Goal: Check status: Check status

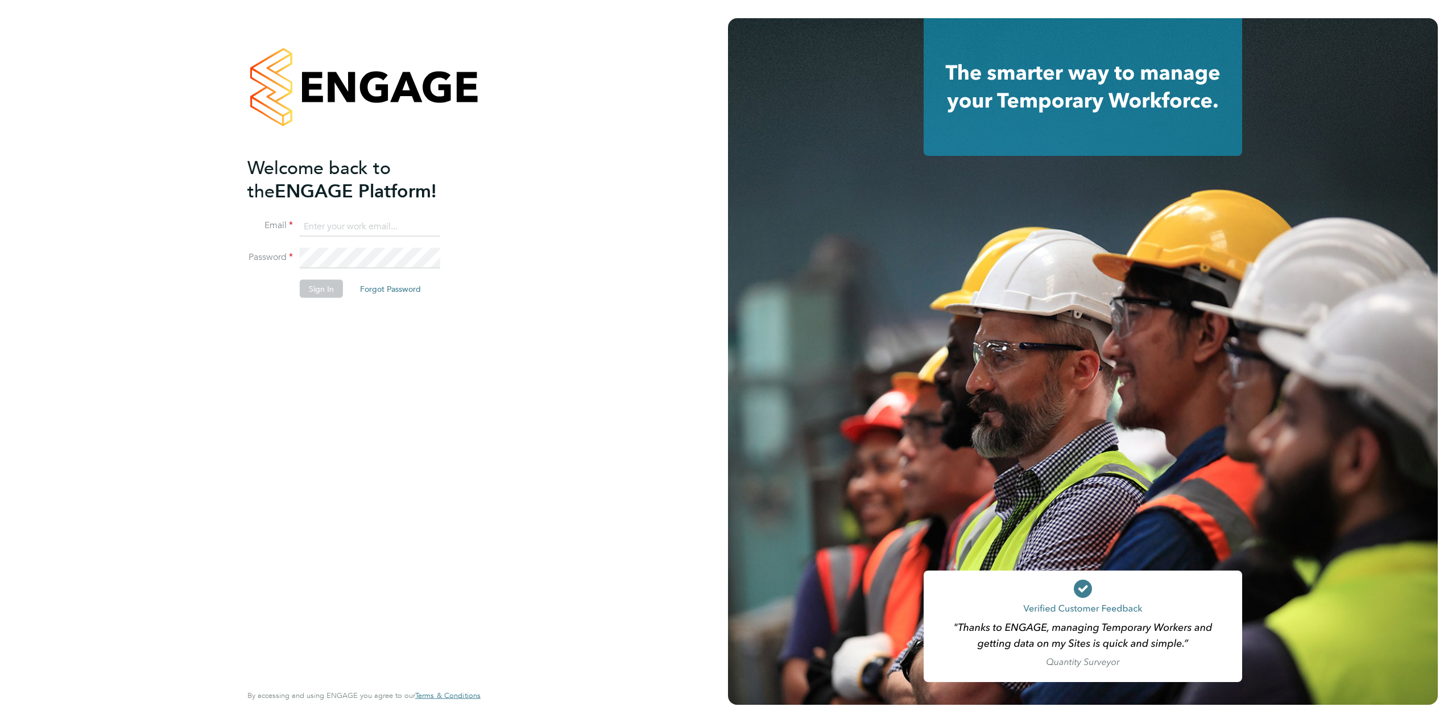
type input "[EMAIL_ADDRESS][PERSON_NAME][DOMAIN_NAME]"
click at [316, 292] on button "Sign In" at bounding box center [321, 289] width 43 height 18
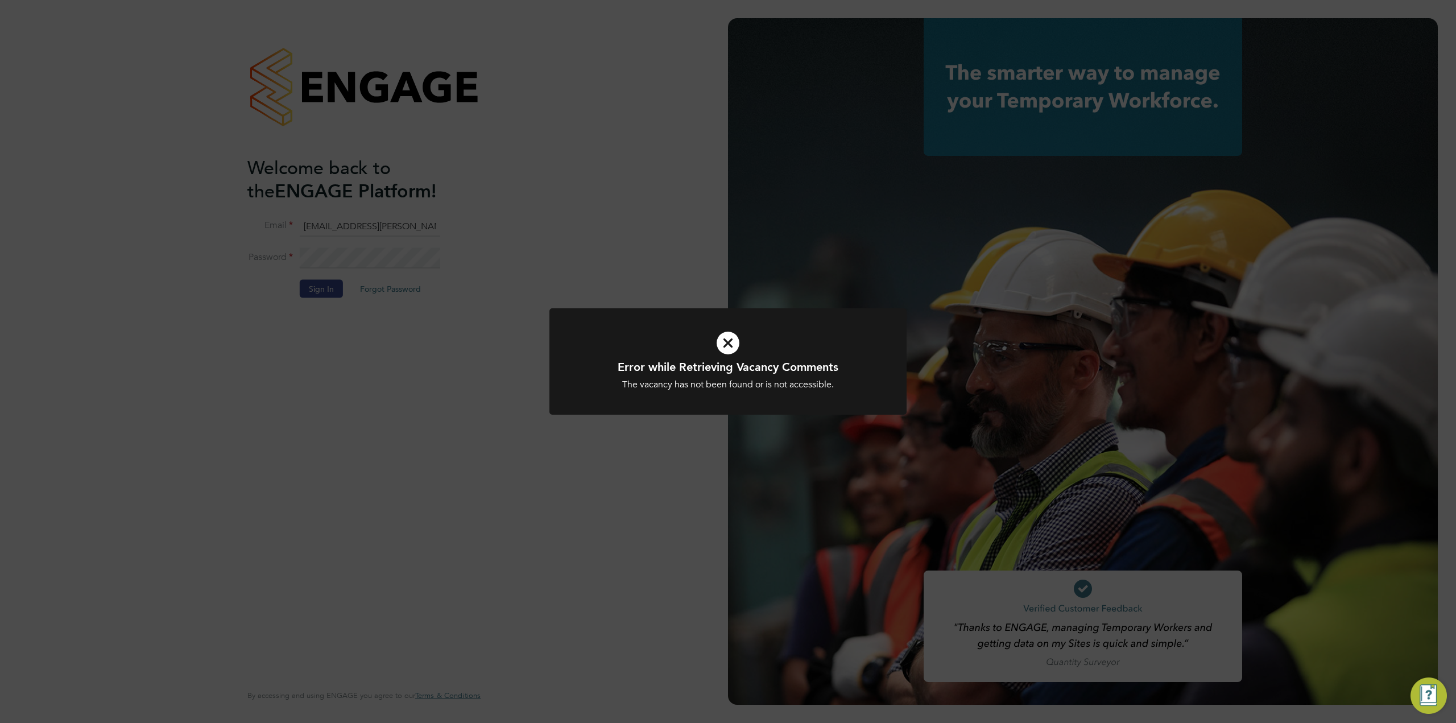
click at [586, 212] on div "Error while Retrieving Vacancy Comments The vacancy has not been found or is no…" at bounding box center [728, 361] width 1456 height 723
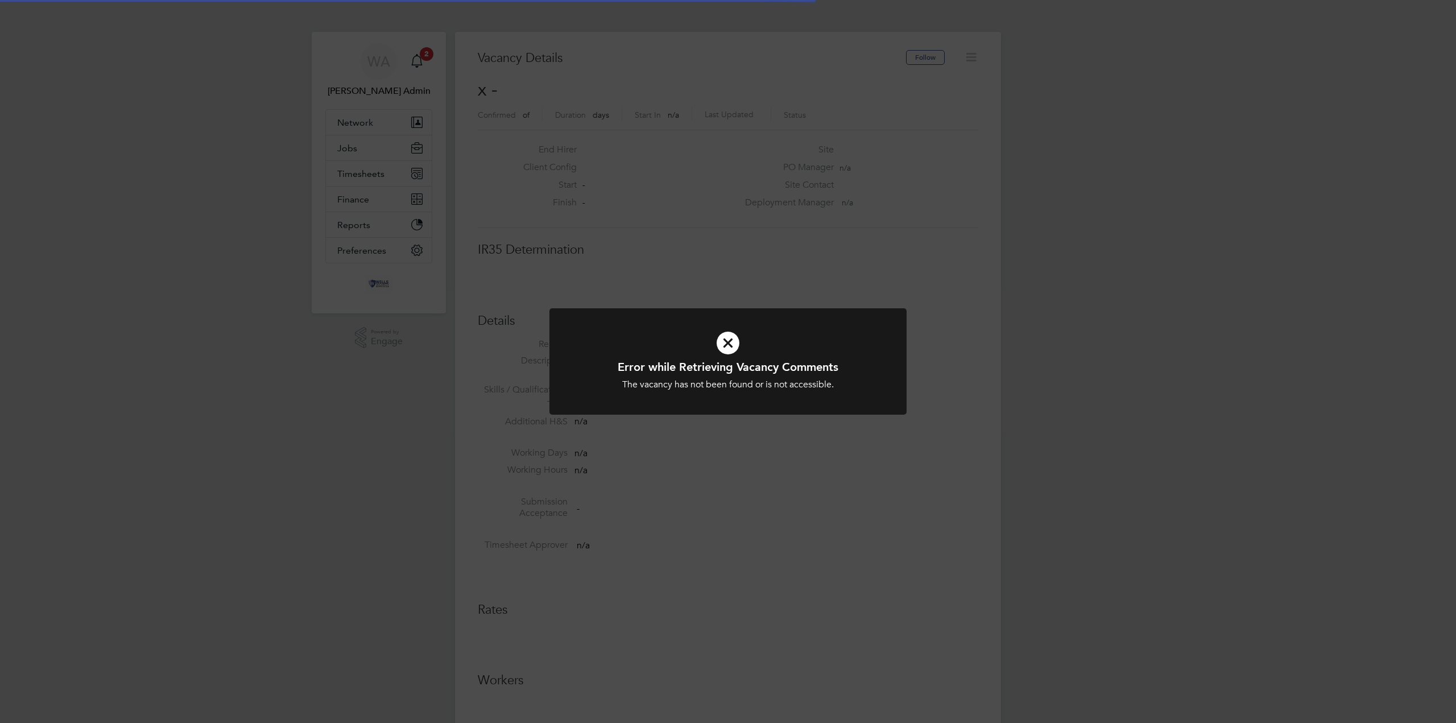
scroll to position [18, 245]
click at [808, 280] on div "Error while Retrieving Vacancy Comments The vacancy has not been found or is no…" at bounding box center [728, 361] width 1456 height 723
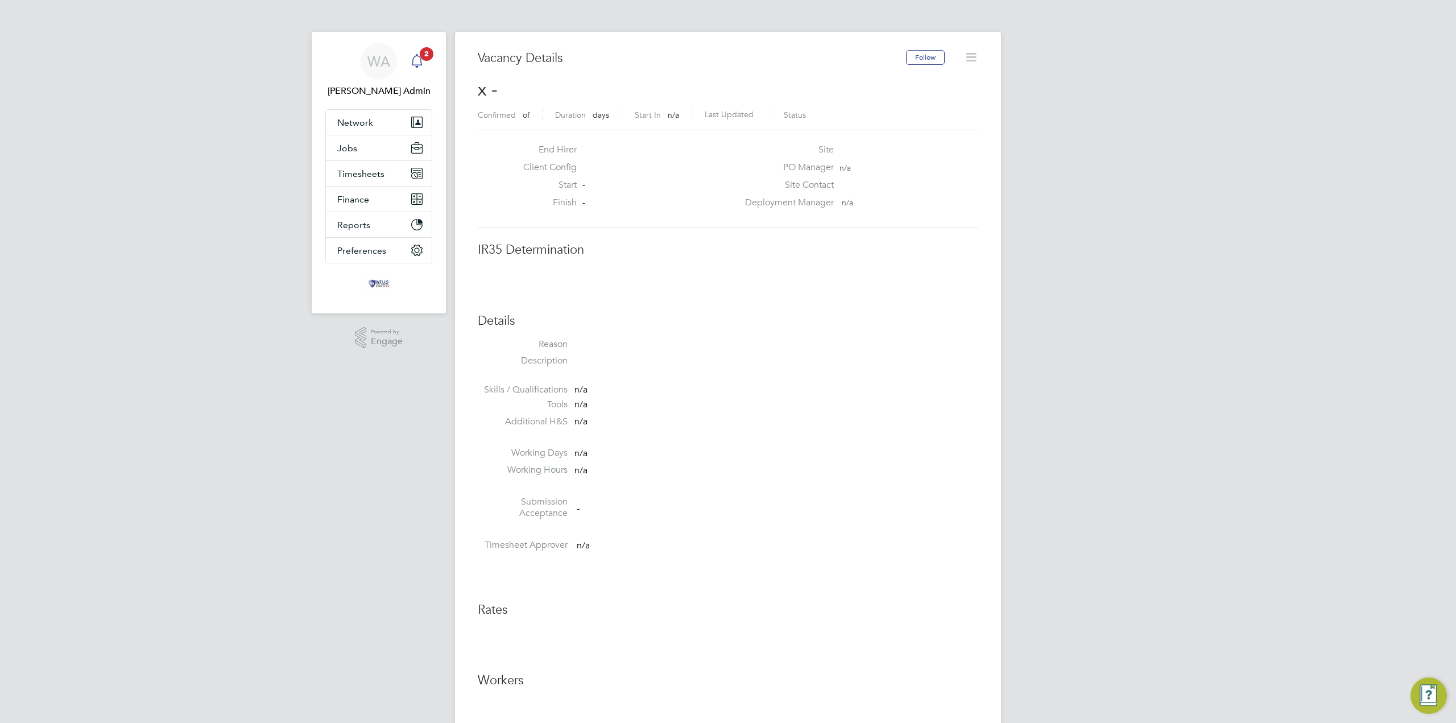
click at [414, 53] on div "Main navigation" at bounding box center [417, 61] width 23 height 23
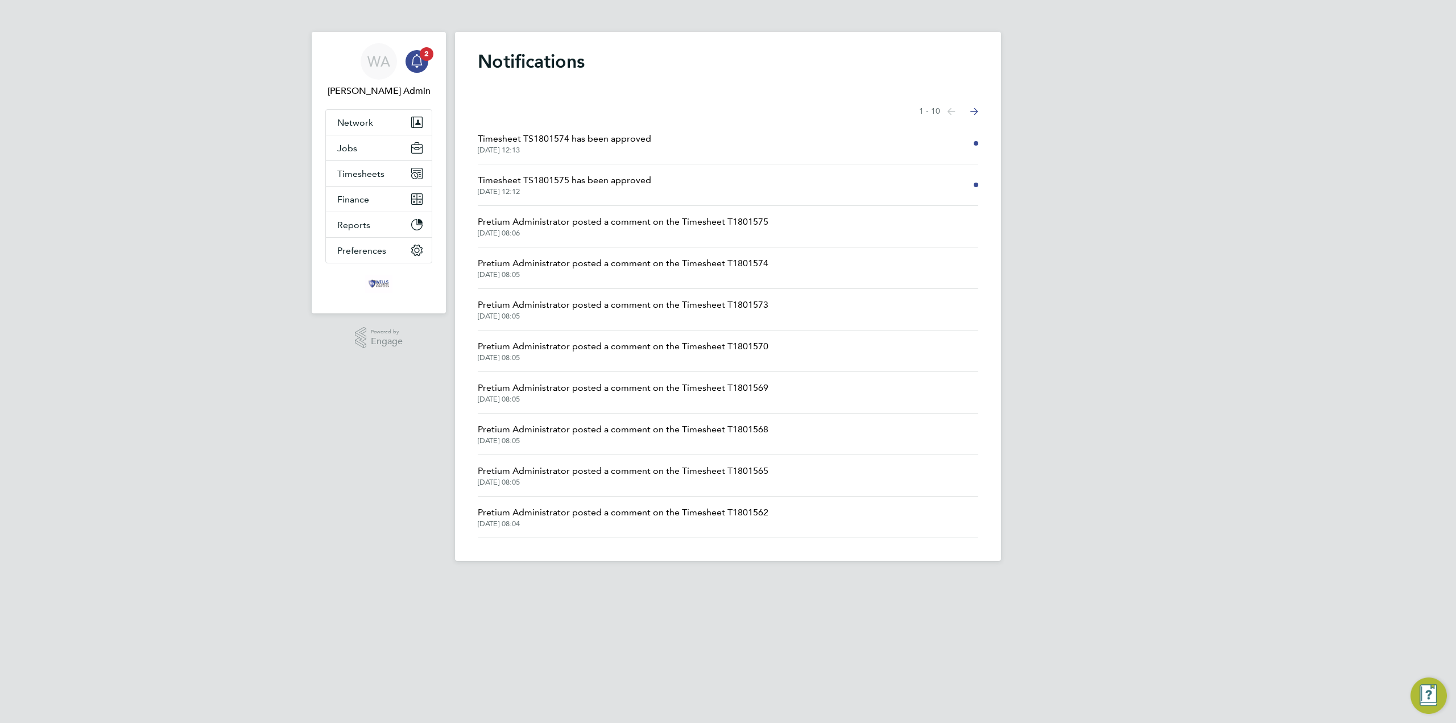
click at [593, 184] on span "Timesheet TS1801575 has been approved" at bounding box center [564, 180] width 173 height 14
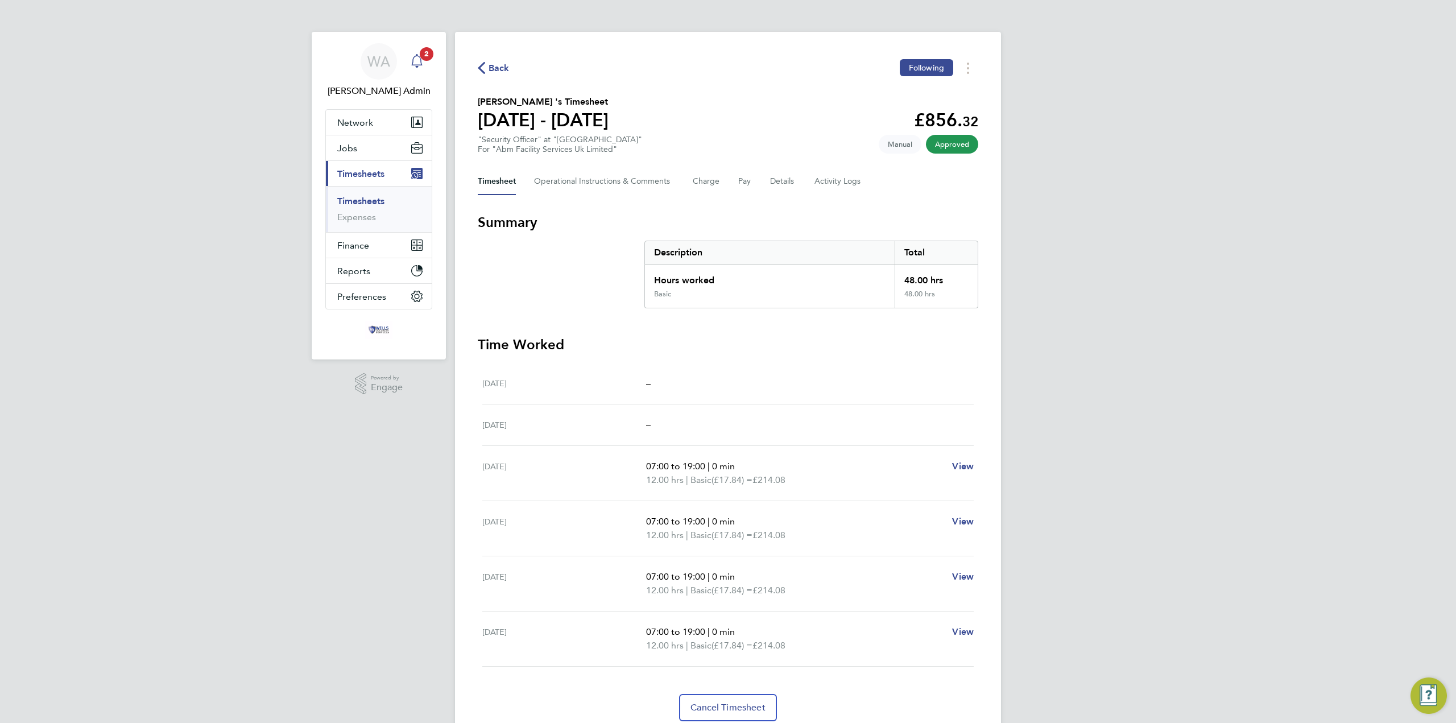
click at [417, 60] on icon "Main navigation" at bounding box center [417, 61] width 14 height 14
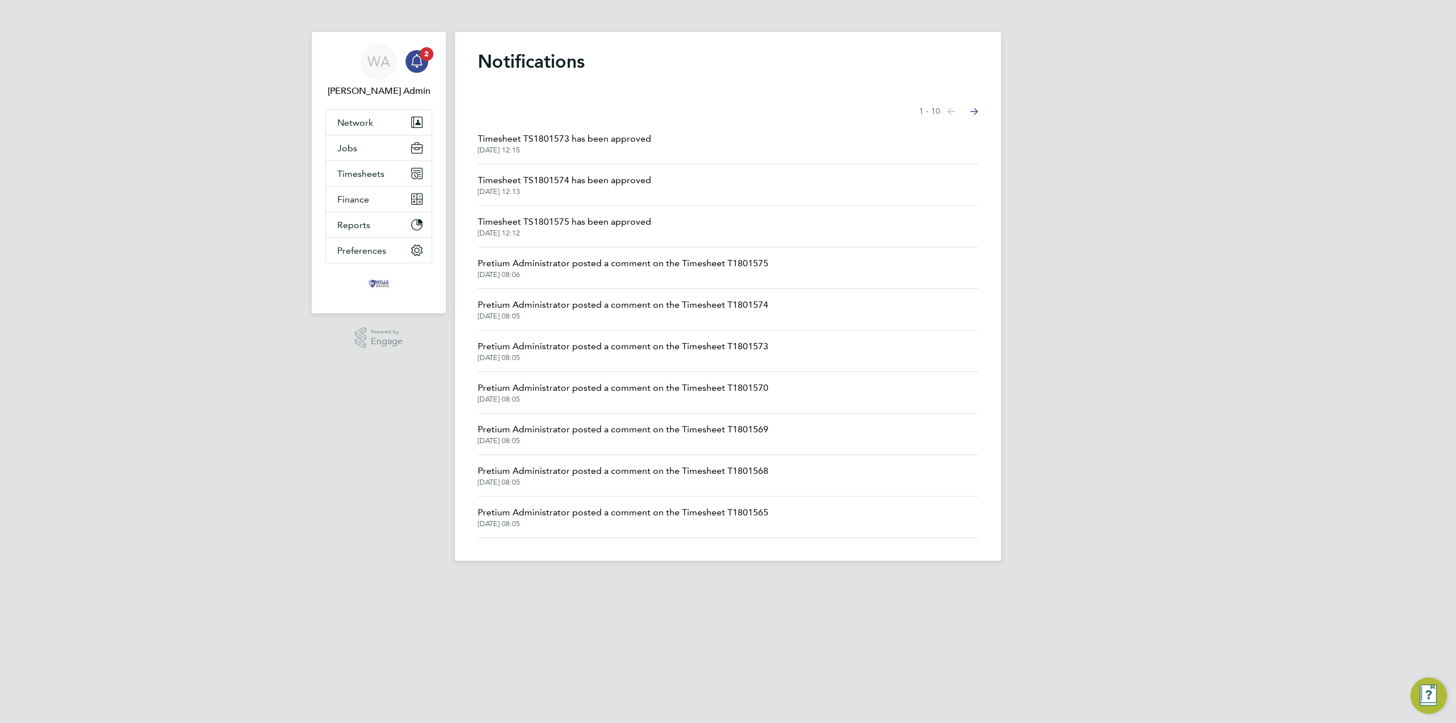
click at [577, 142] on span "Timesheet TS1801573 has been approved" at bounding box center [564, 139] width 173 height 14
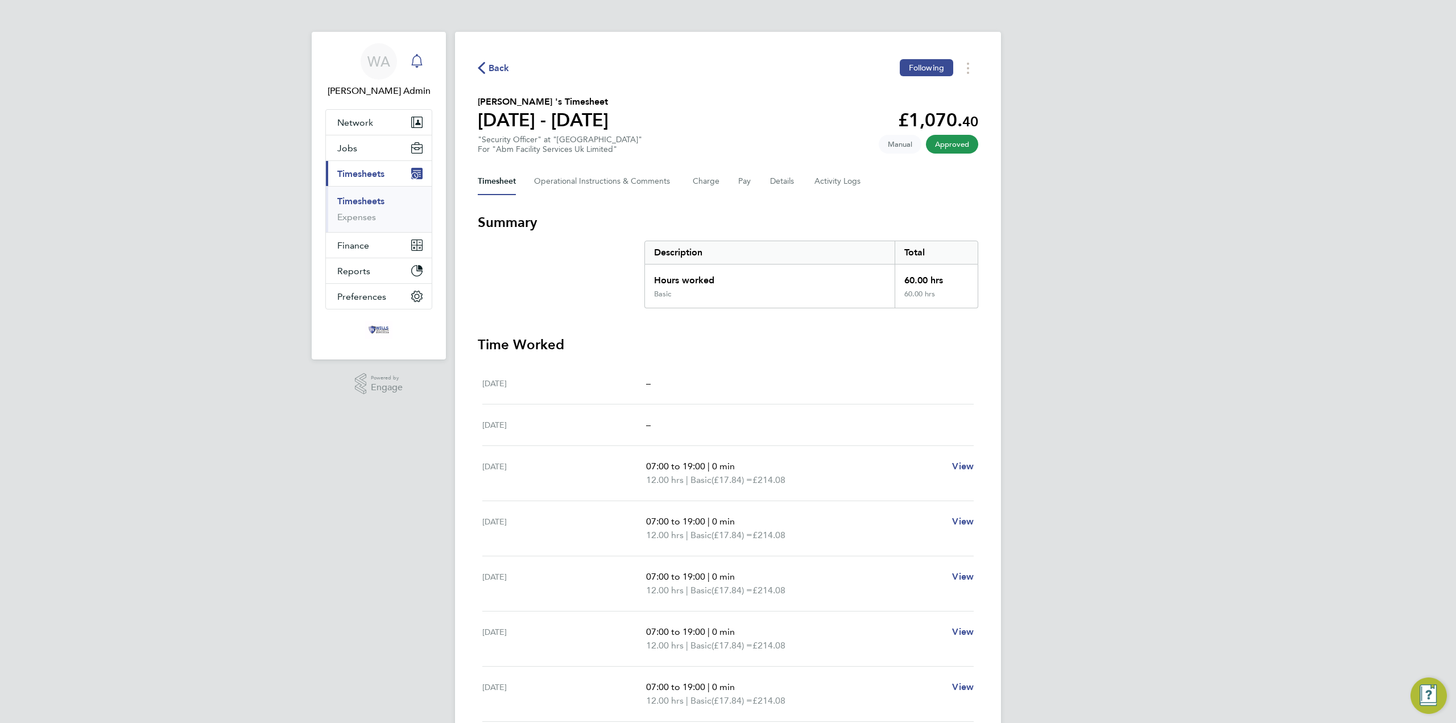
click at [424, 60] on div "Main navigation" at bounding box center [417, 61] width 23 height 23
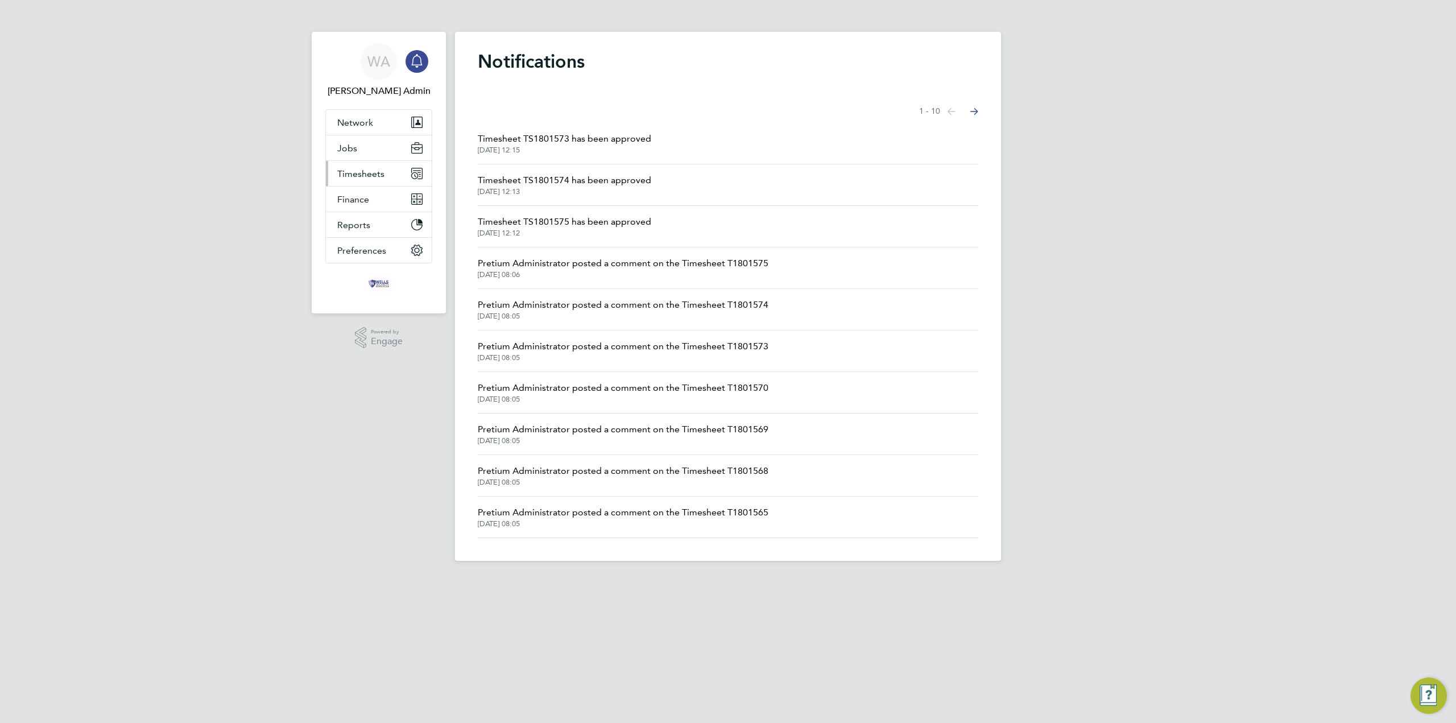
click at [373, 176] on span "Timesheets" at bounding box center [360, 173] width 47 height 11
click at [377, 199] on link "Timesheets" at bounding box center [360, 201] width 47 height 11
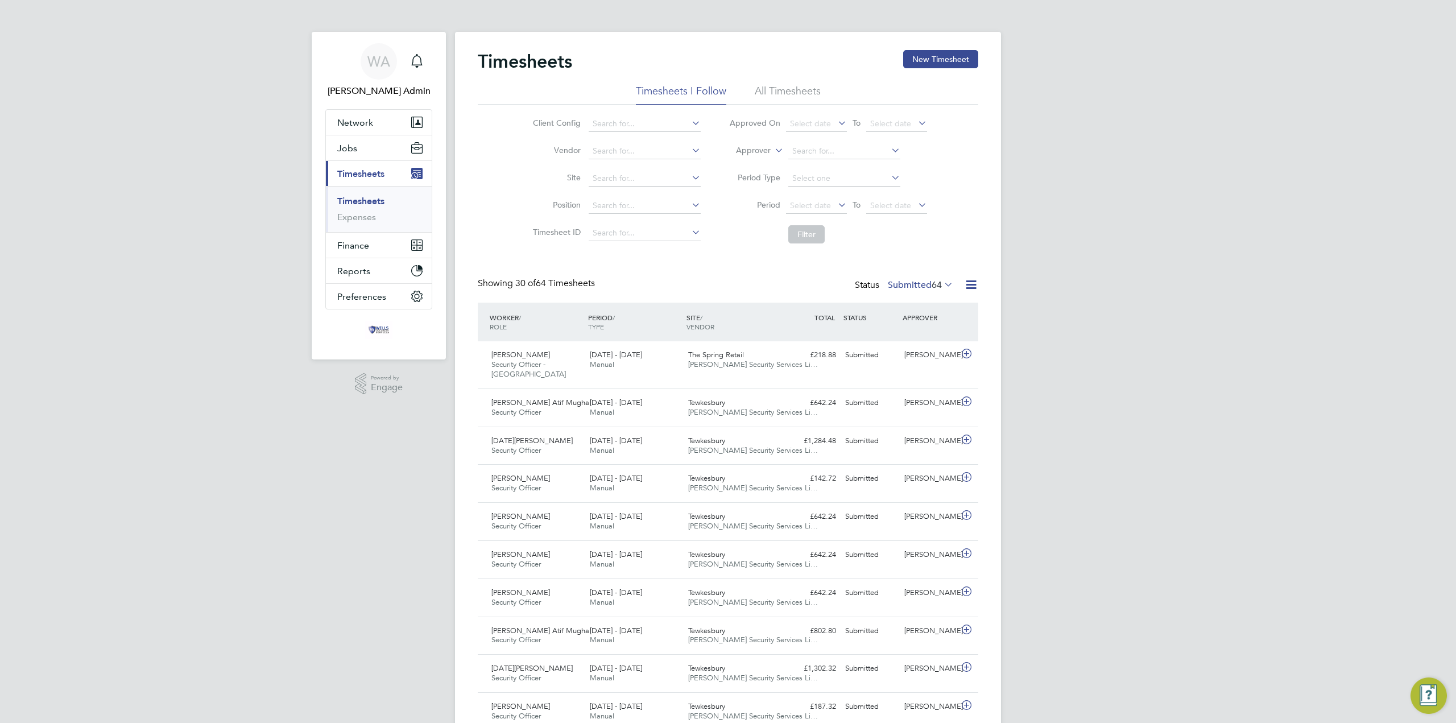
click at [921, 284] on label "Submitted 64" at bounding box center [920, 284] width 65 height 11
click at [416, 63] on icon "Main navigation" at bounding box center [417, 61] width 14 height 14
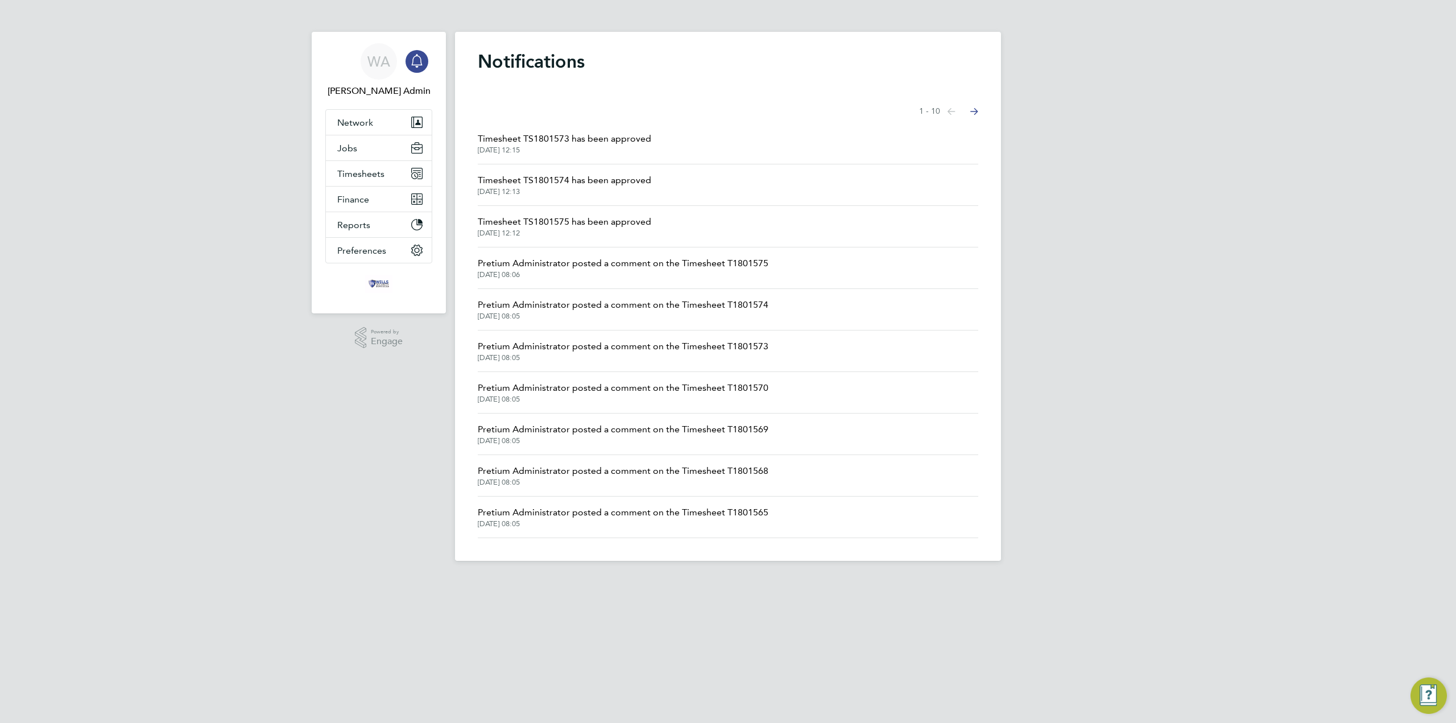
click at [596, 227] on span "Timesheet TS1801575 has been approved" at bounding box center [564, 222] width 173 height 14
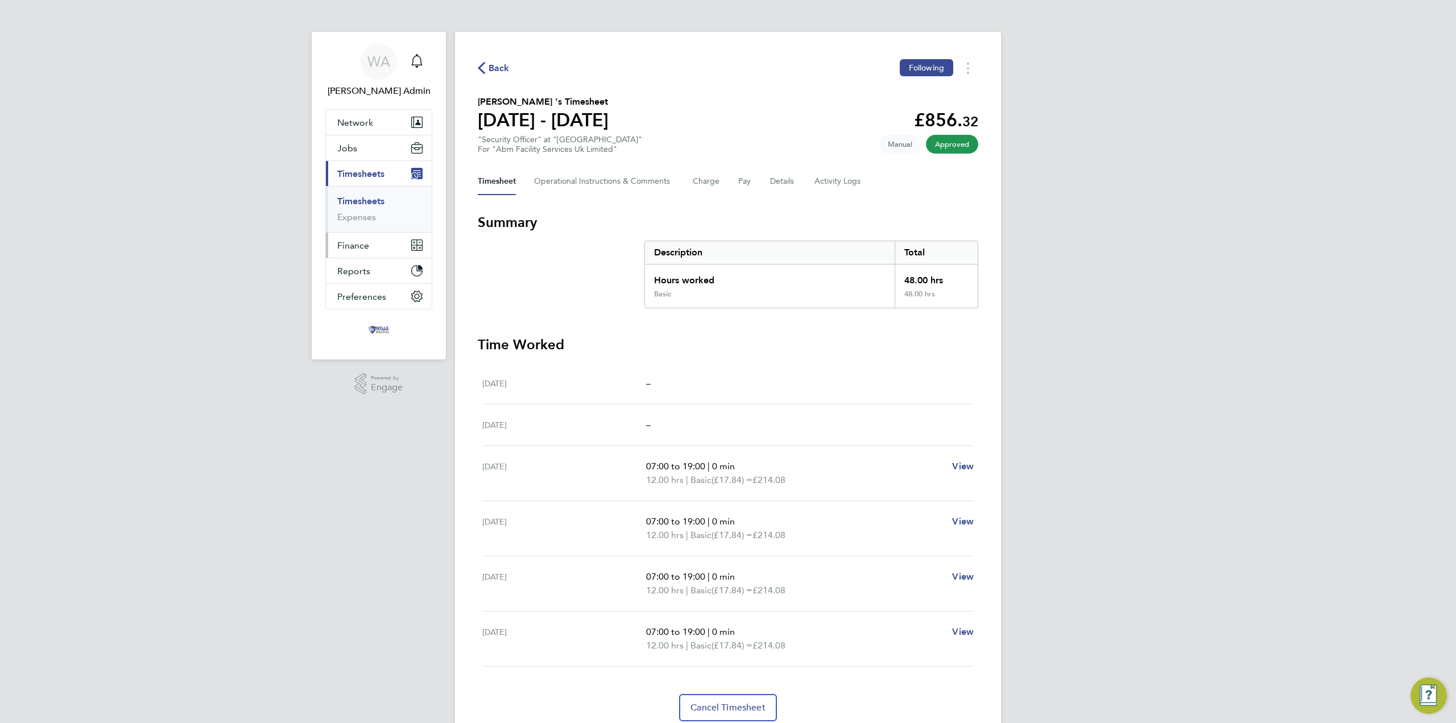
click at [347, 243] on span "Finance" at bounding box center [353, 245] width 32 height 11
click at [375, 255] on link "Statements" at bounding box center [360, 254] width 47 height 11
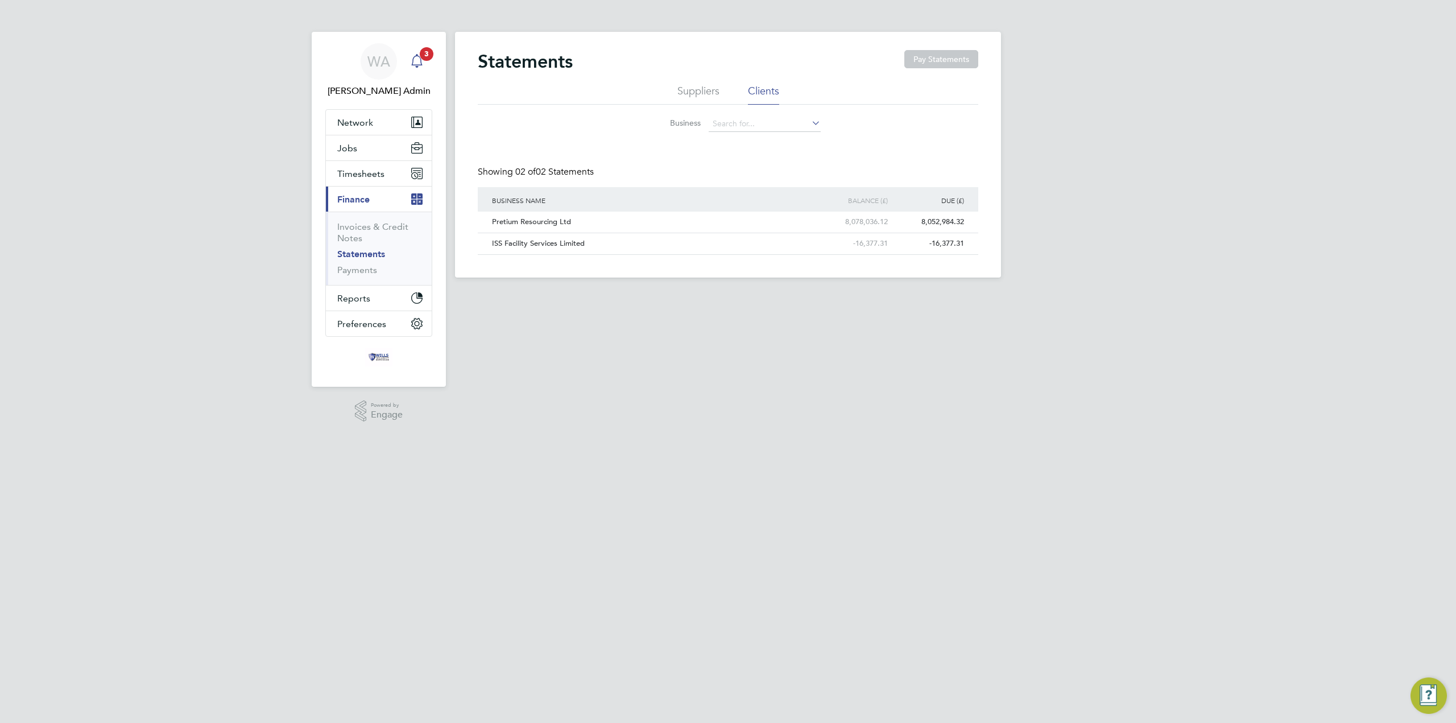
click at [420, 60] on icon "Main navigation" at bounding box center [416, 59] width 11 height 11
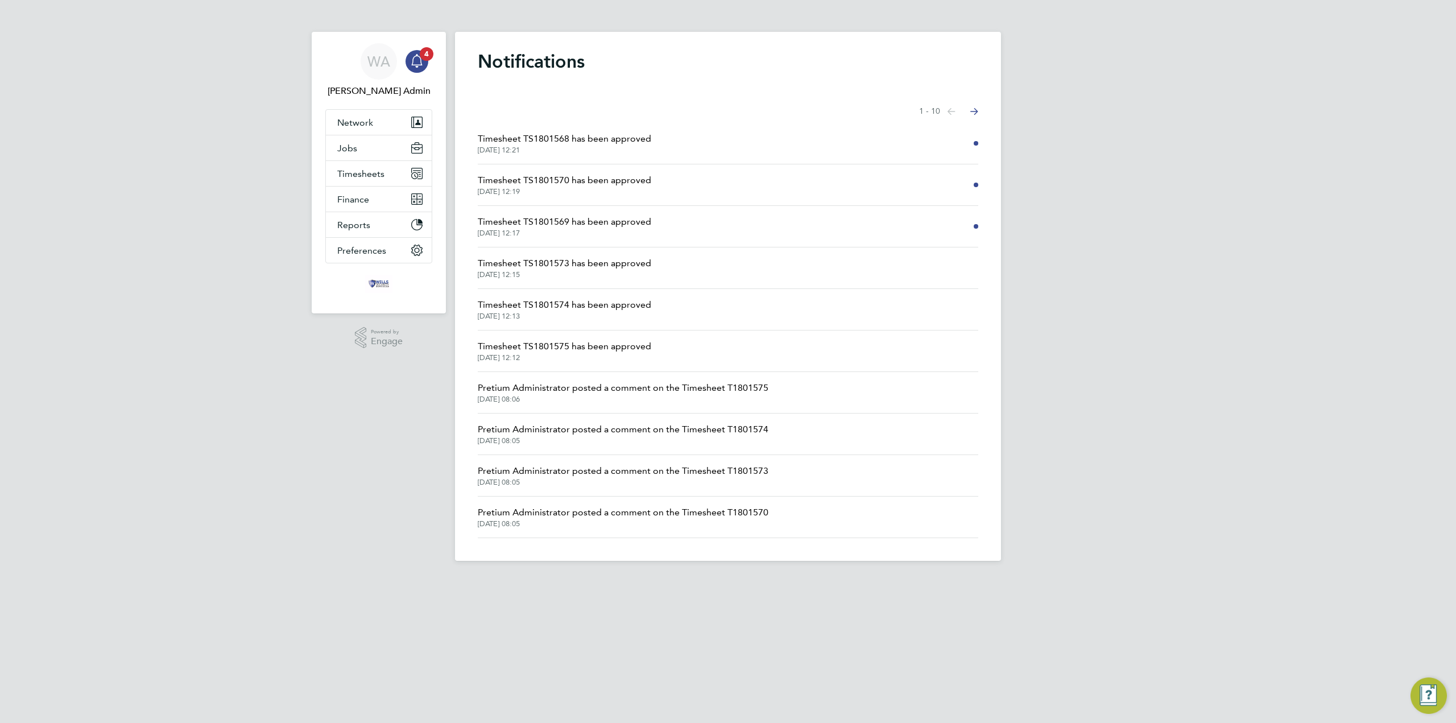
click at [624, 142] on span "Timesheet TS1801568 has been approved" at bounding box center [564, 139] width 173 height 14
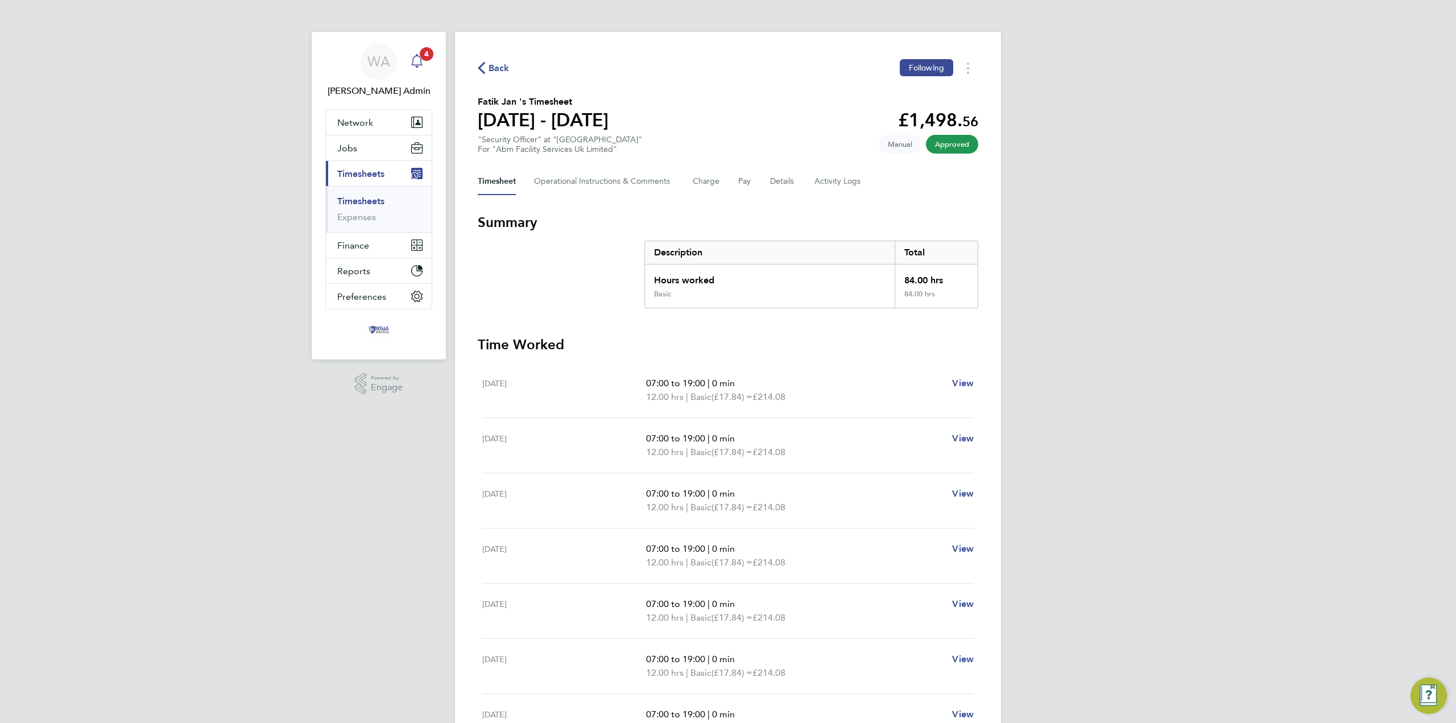
click at [423, 59] on span "4" at bounding box center [427, 54] width 14 height 14
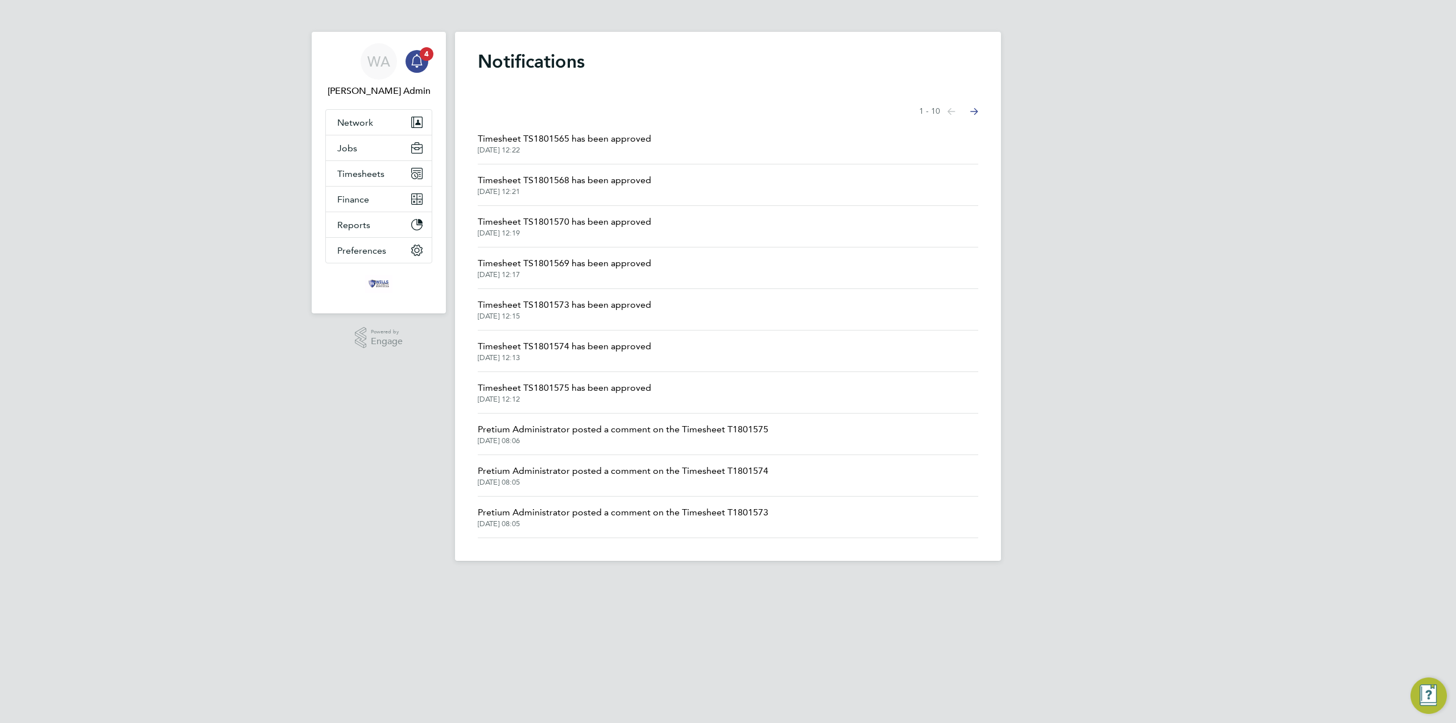
click at [590, 216] on span "Timesheet TS1801570 has been approved" at bounding box center [564, 222] width 173 height 14
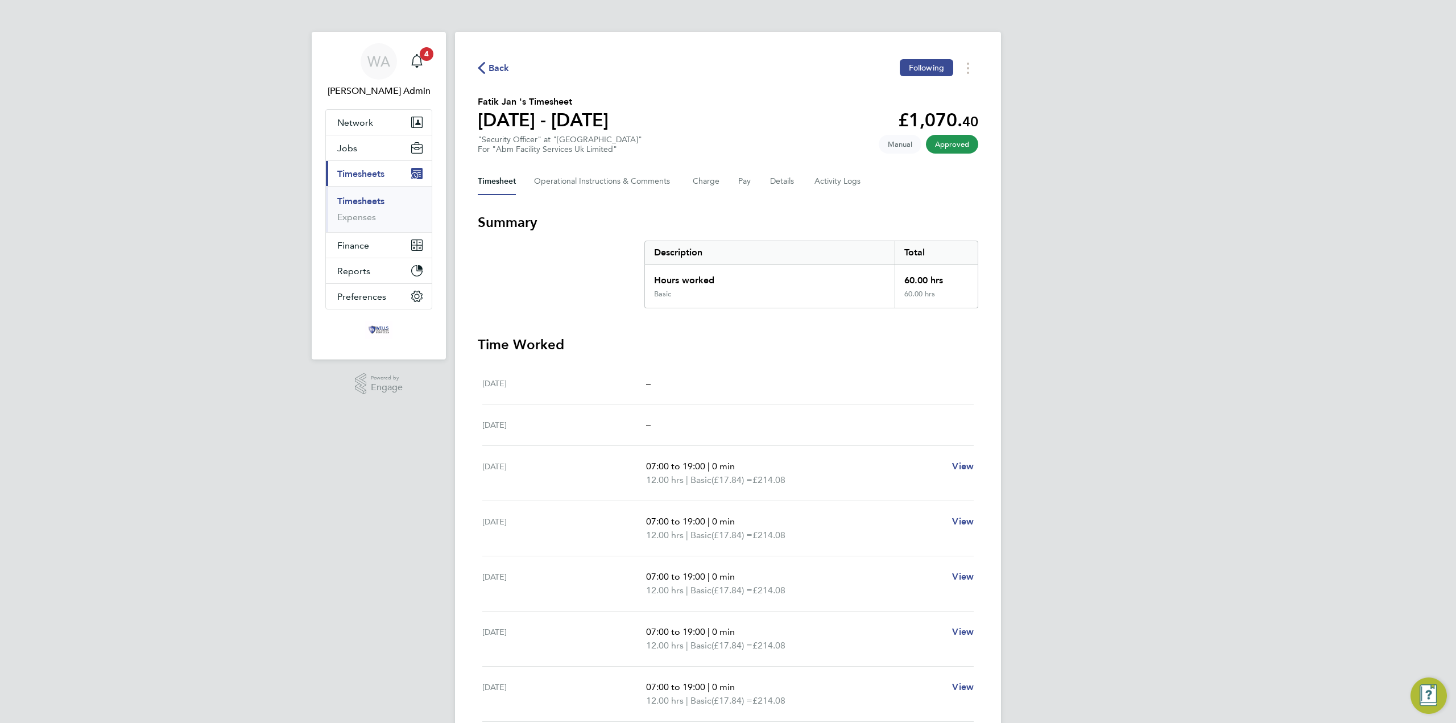
click at [363, 202] on link "Timesheets" at bounding box center [360, 201] width 47 height 11
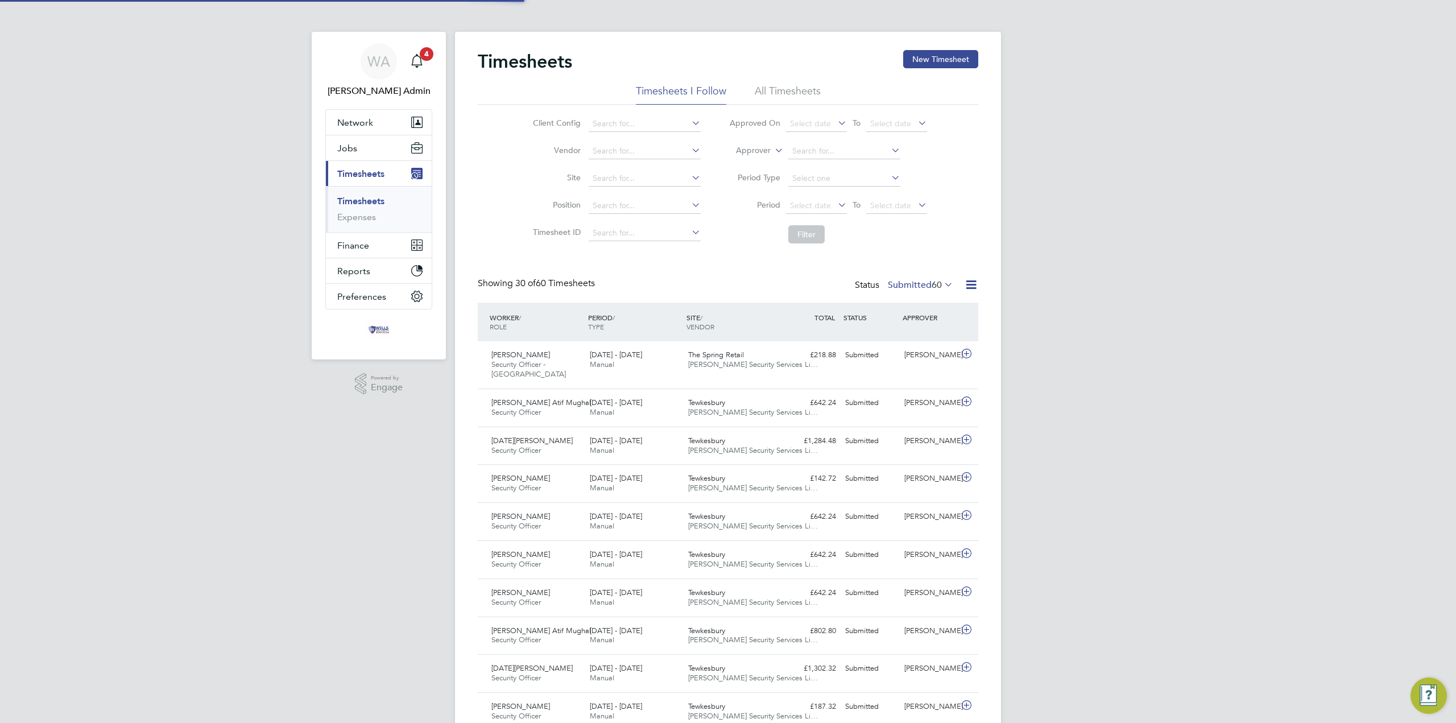
scroll to position [29, 99]
click at [906, 286] on label "Submitted 60" at bounding box center [920, 284] width 65 height 11
click at [414, 59] on icon "Main navigation" at bounding box center [417, 61] width 14 height 14
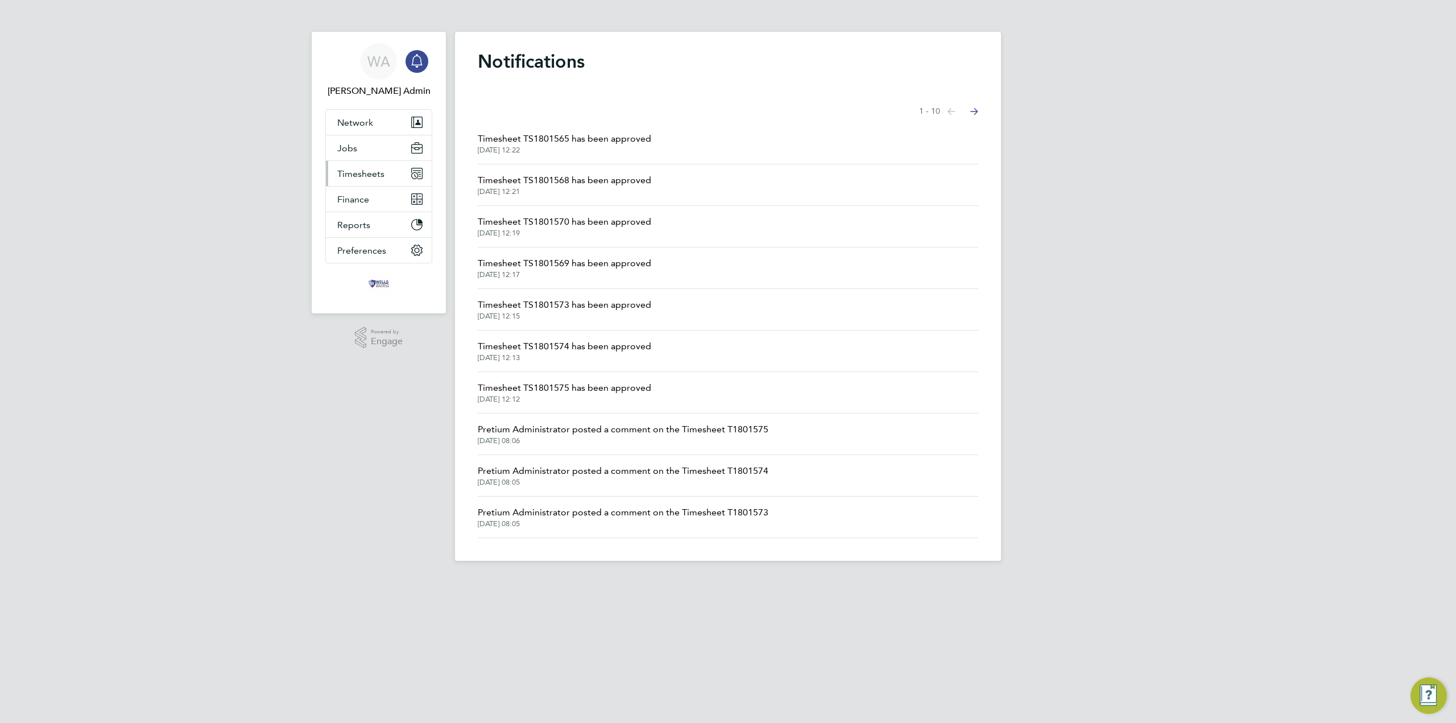
drag, startPoint x: 383, startPoint y: 179, endPoint x: 376, endPoint y: 184, distance: 9.3
click at [383, 179] on span "Timesheets" at bounding box center [360, 173] width 47 height 11
click at [362, 200] on link "Timesheets" at bounding box center [360, 201] width 47 height 11
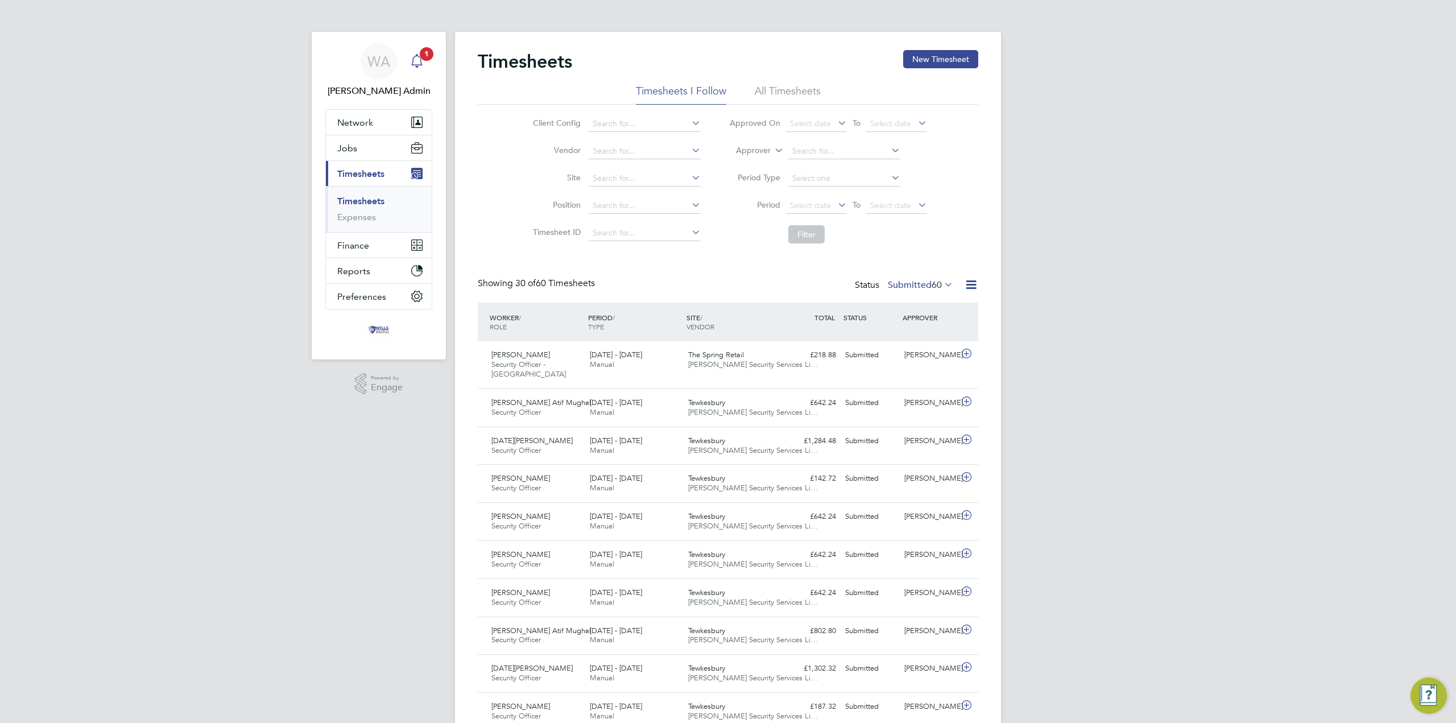
click at [415, 56] on icon "Main navigation" at bounding box center [416, 59] width 11 height 11
